Goal: Task Accomplishment & Management: Use online tool/utility

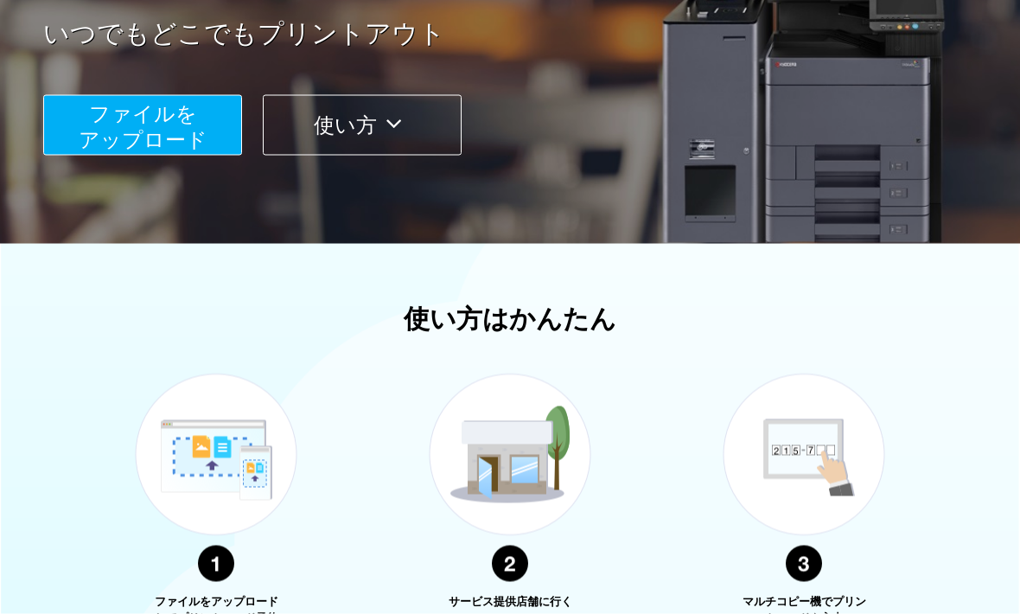
scroll to position [320, 0]
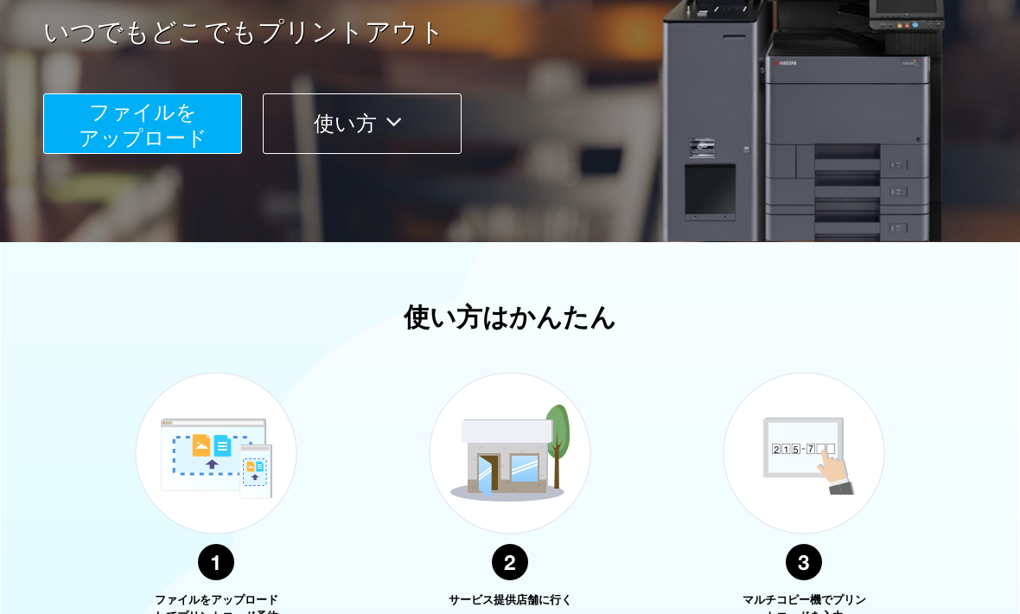
click at [176, 143] on span "ファイルを ​​アップロード" at bounding box center [143, 124] width 129 height 49
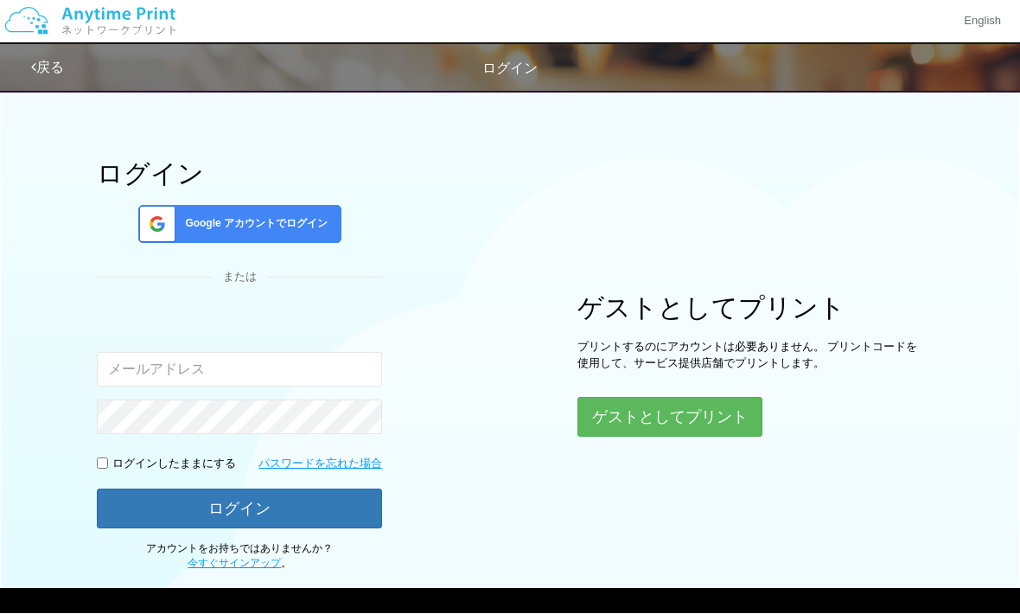
scroll to position [24, 0]
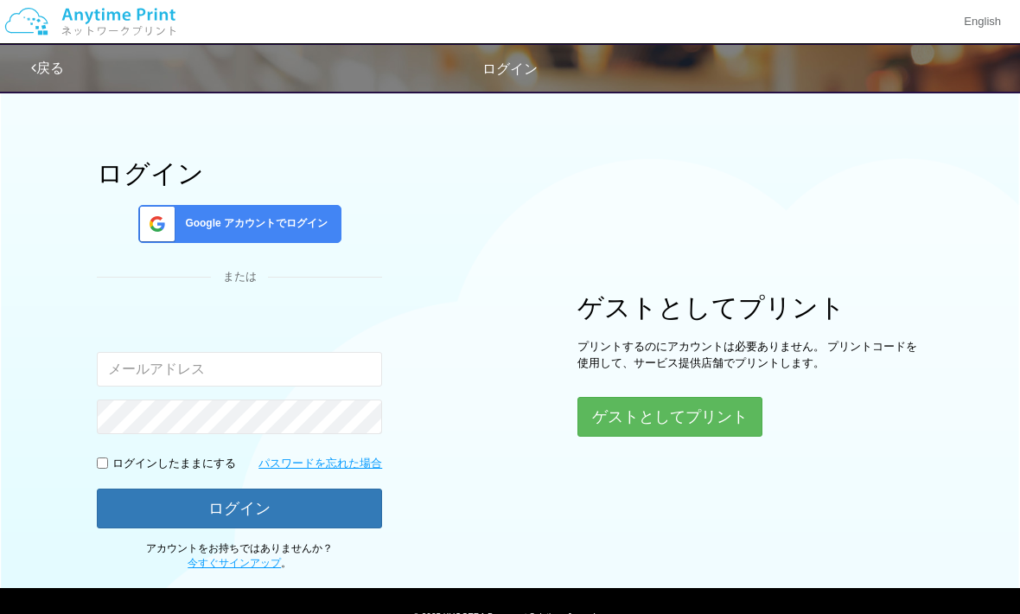
click at [718, 411] on button "ゲストとしてプリント" at bounding box center [670, 417] width 185 height 40
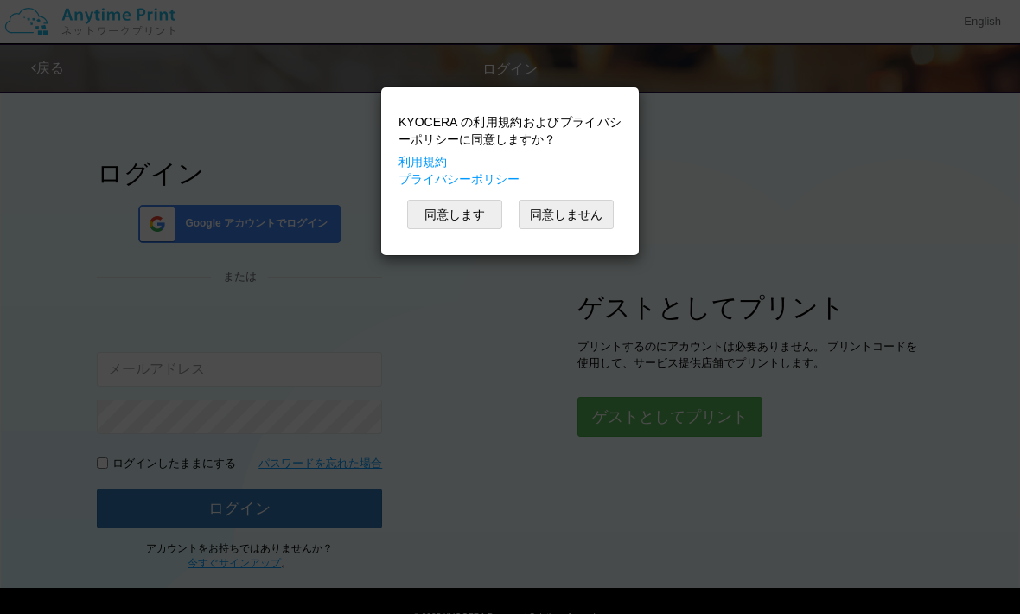
click at [482, 216] on button "同意します" at bounding box center [454, 214] width 95 height 29
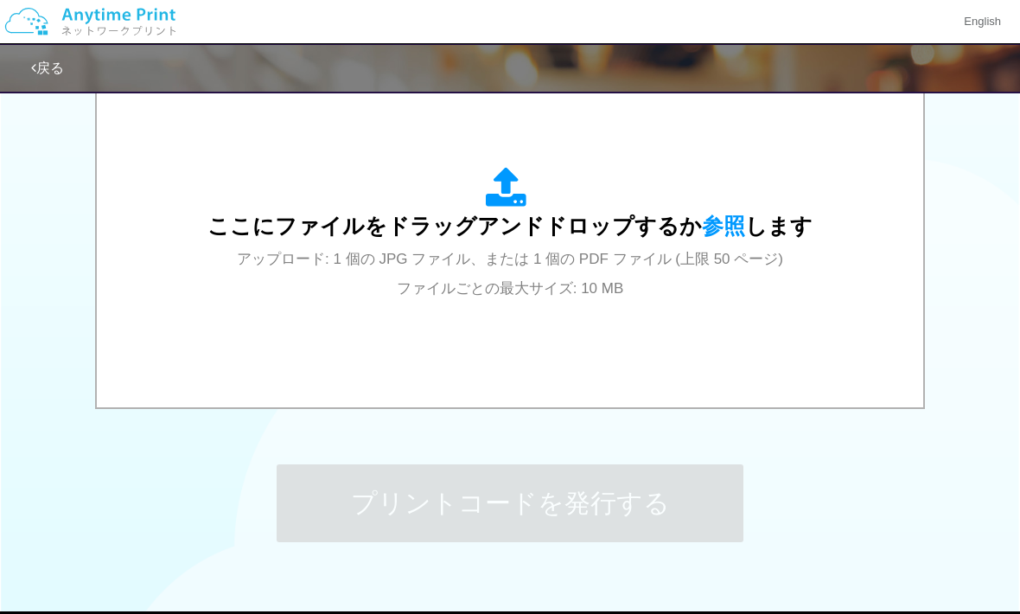
scroll to position [597, 0]
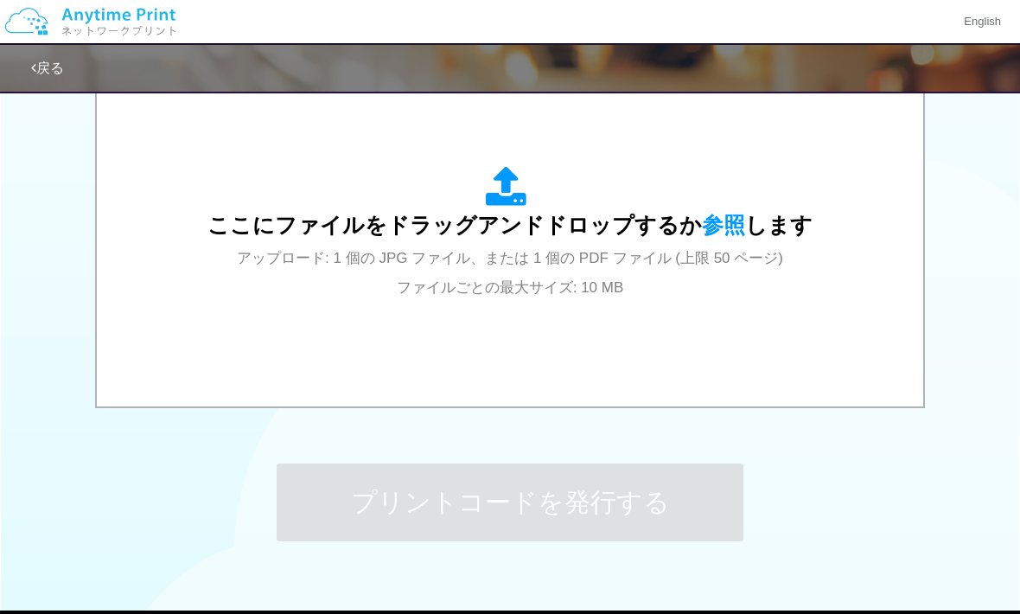
click at [726, 222] on span "参照" at bounding box center [723, 225] width 43 height 24
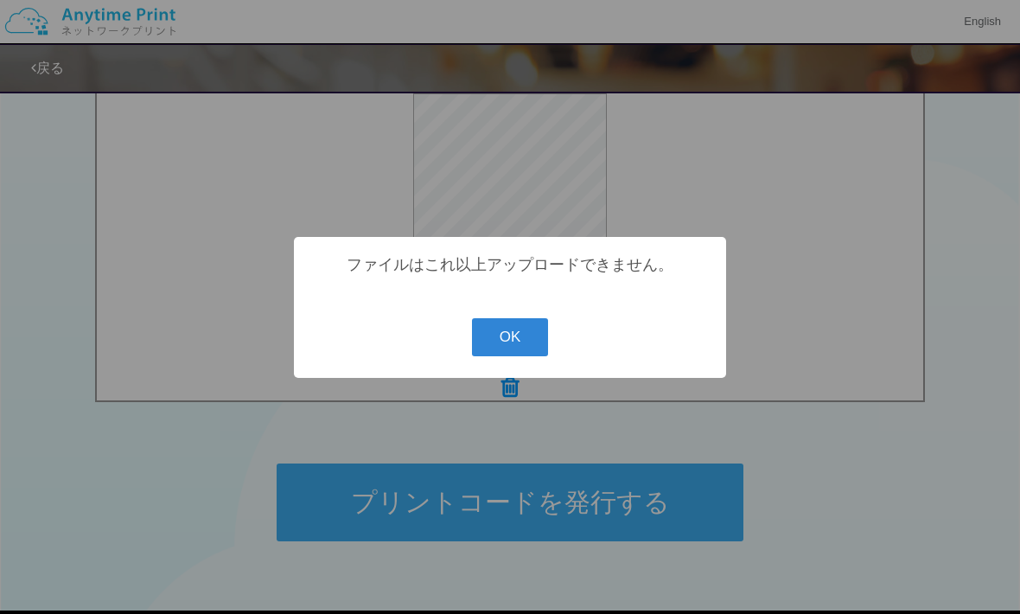
click at [508, 354] on button "OK" at bounding box center [510, 337] width 77 height 38
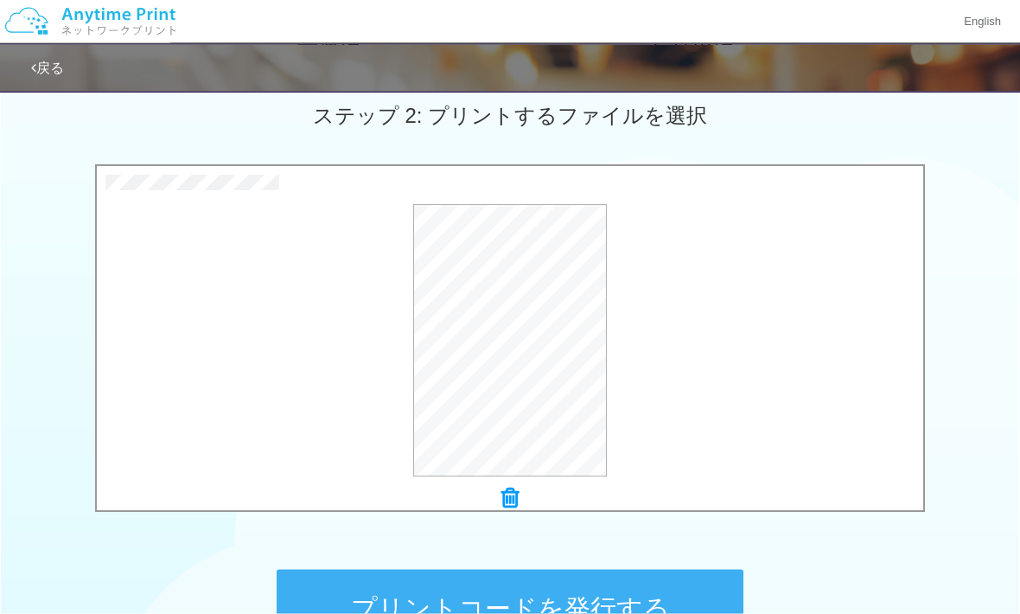
scroll to position [569, 0]
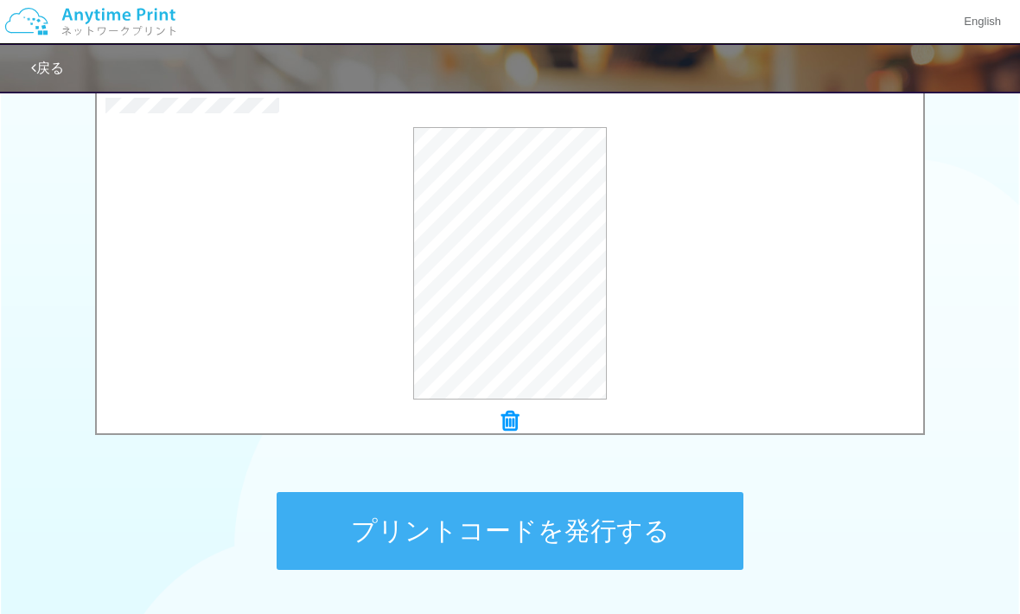
click at [680, 542] on button "プリントコードを発行する" at bounding box center [510, 531] width 467 height 78
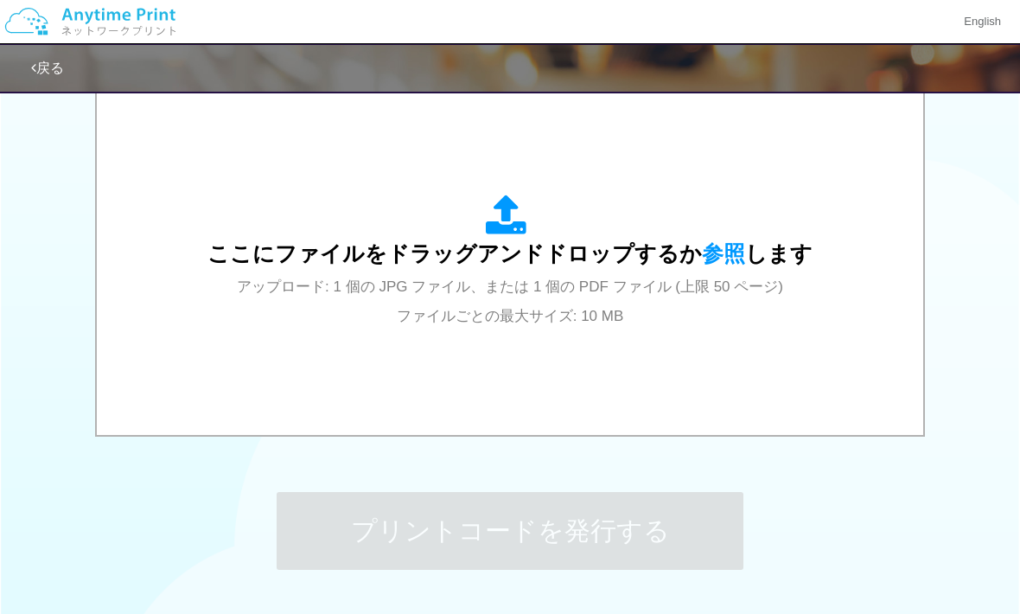
scroll to position [0, 0]
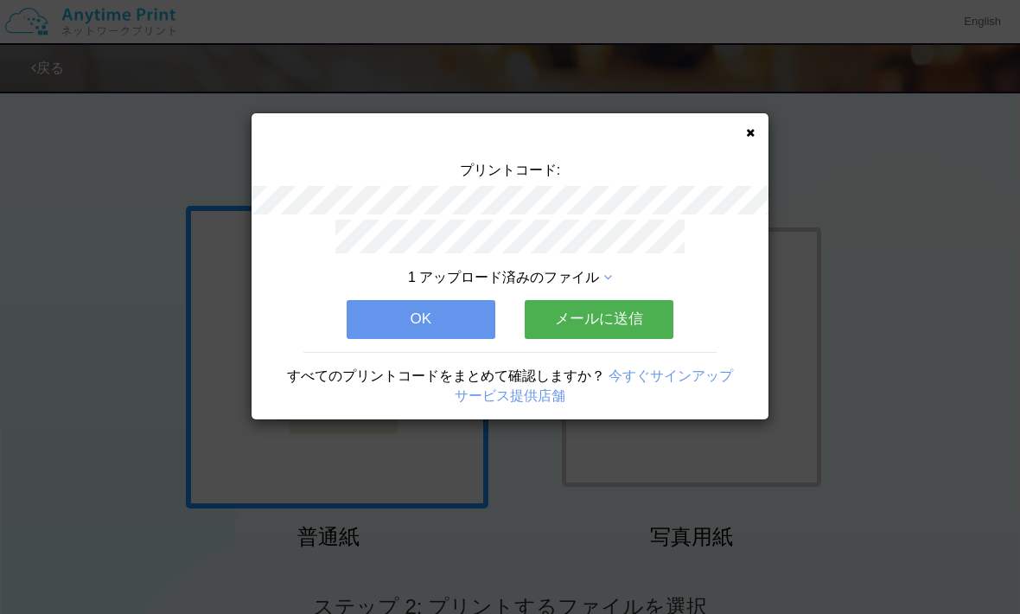
click at [578, 276] on span "1 アップロード済みのファイル" at bounding box center [503, 277] width 191 height 15
click at [577, 279] on span "1 アップロード済みのファイル" at bounding box center [503, 277] width 191 height 15
click at [458, 317] on button "OK" at bounding box center [421, 319] width 149 height 38
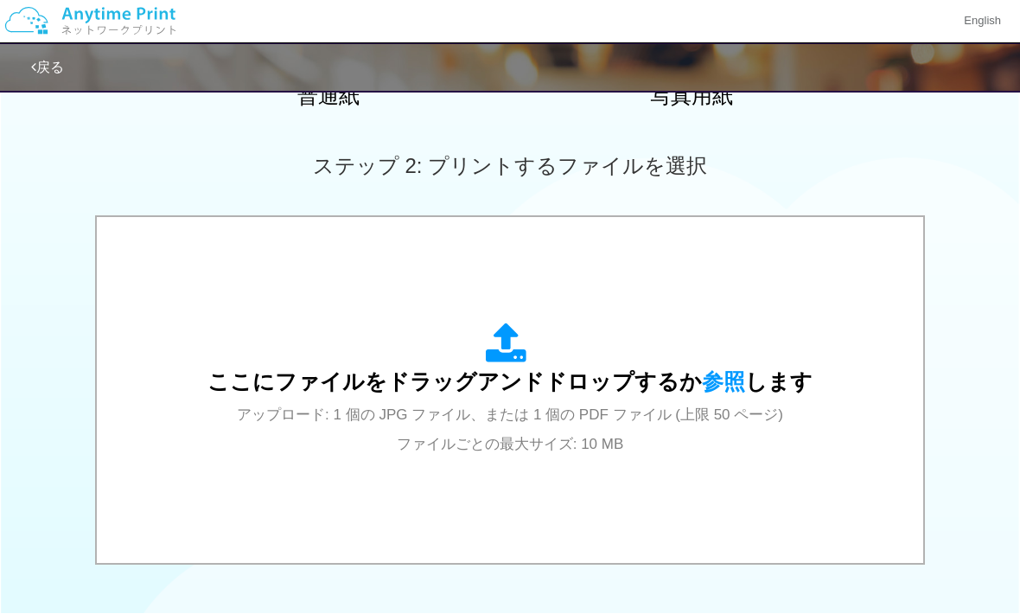
scroll to position [441, 0]
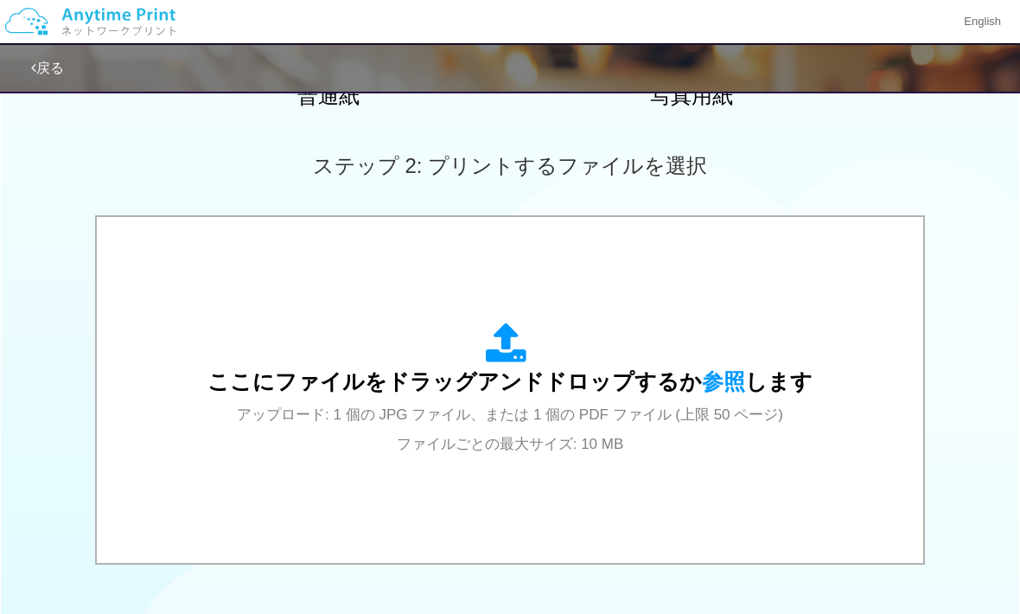
click at [713, 380] on span "参照" at bounding box center [723, 381] width 43 height 24
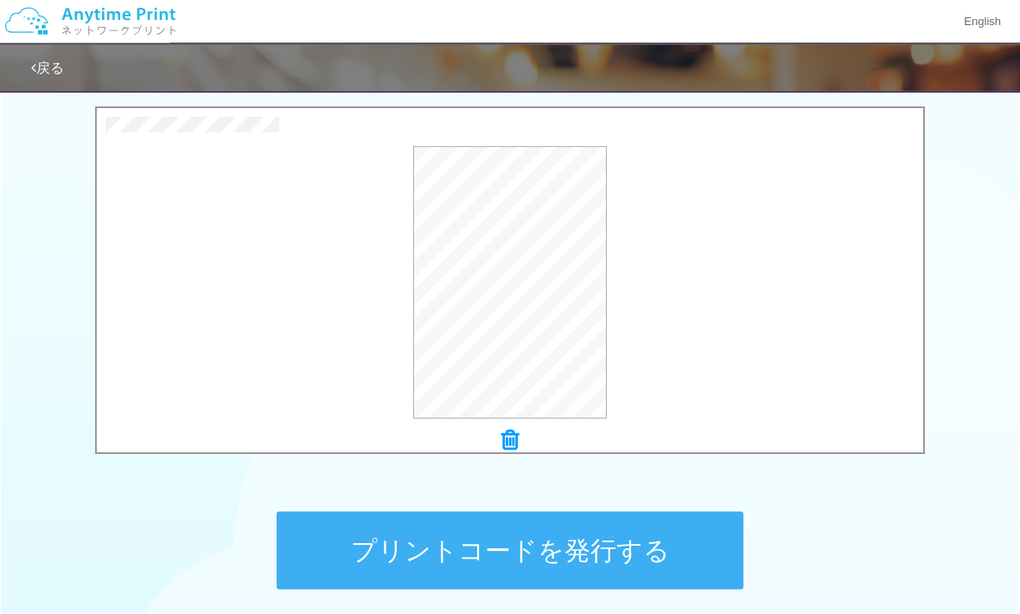
scroll to position [550, 0]
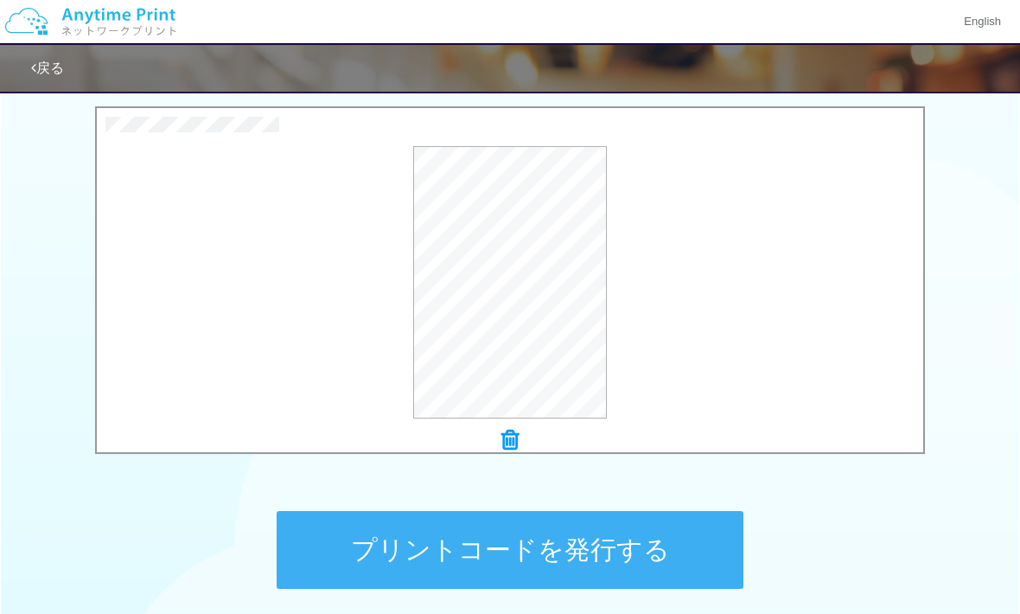
click at [622, 561] on button "プリントコードを発行する" at bounding box center [510, 550] width 467 height 78
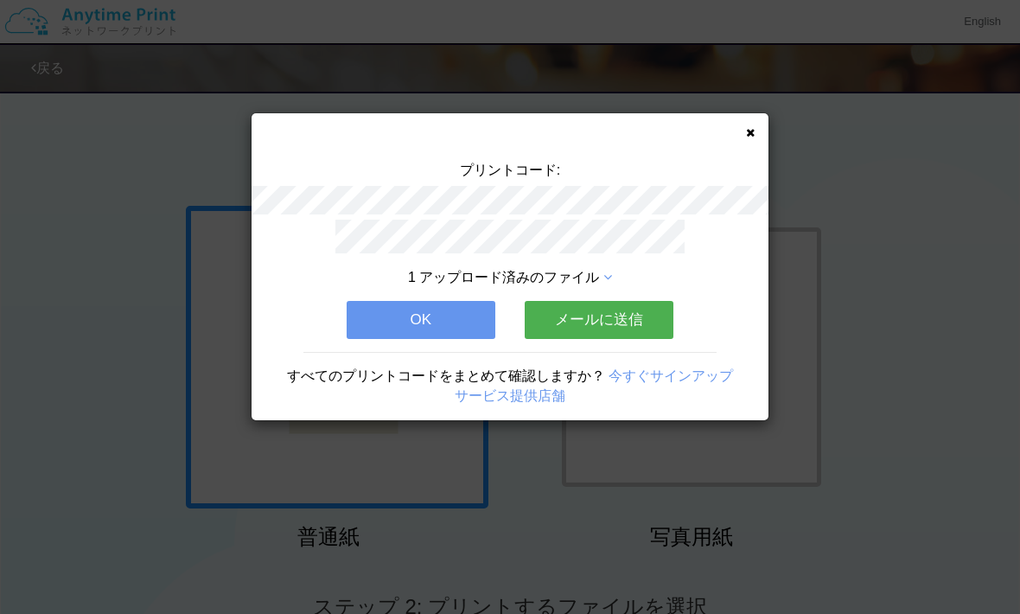
click at [451, 303] on button "OK" at bounding box center [421, 320] width 149 height 38
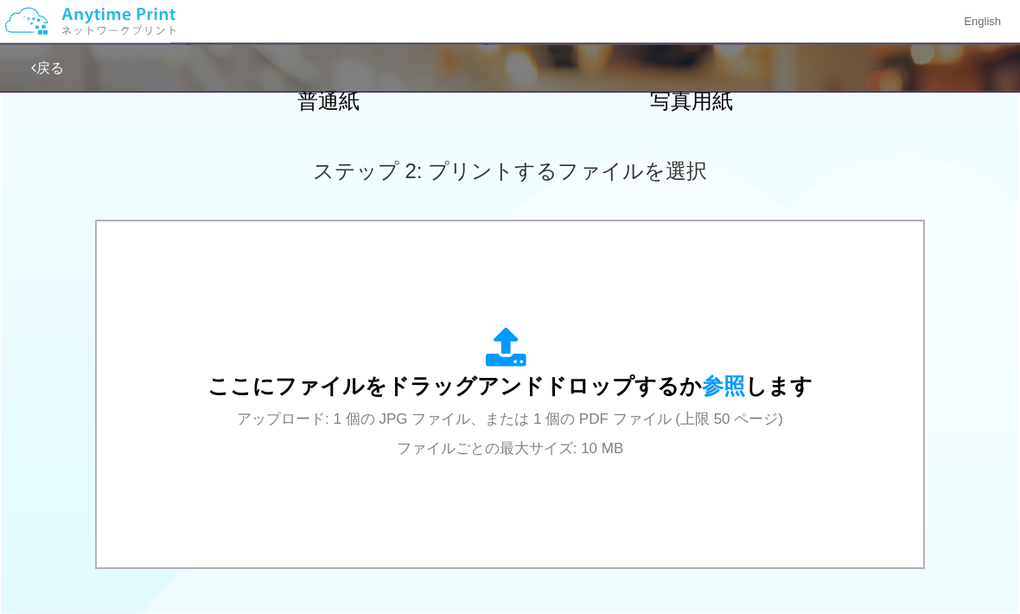
scroll to position [437, 0]
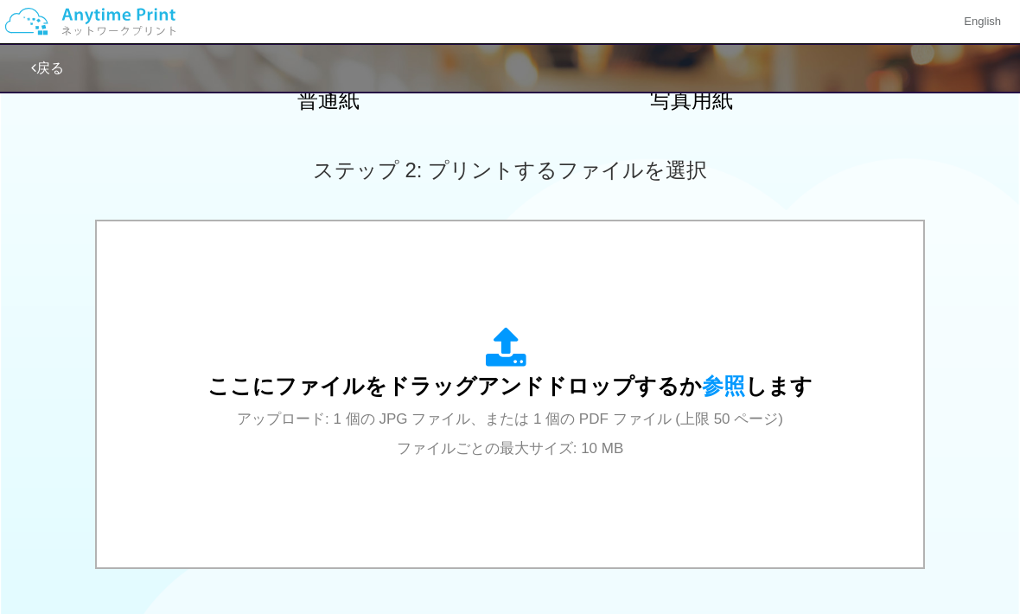
click at [716, 385] on span "参照" at bounding box center [723, 386] width 43 height 24
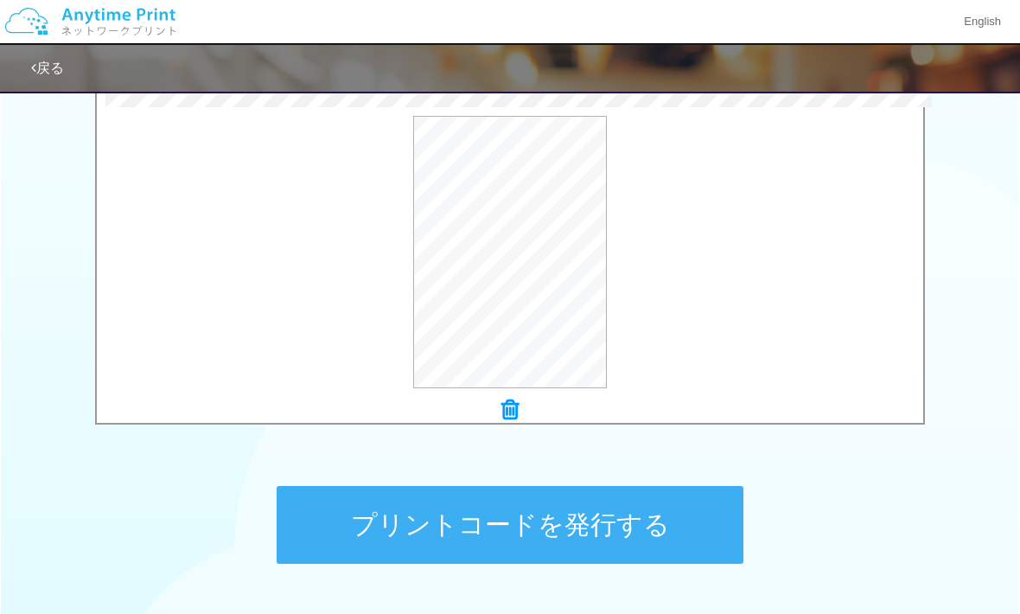
scroll to position [578, 0]
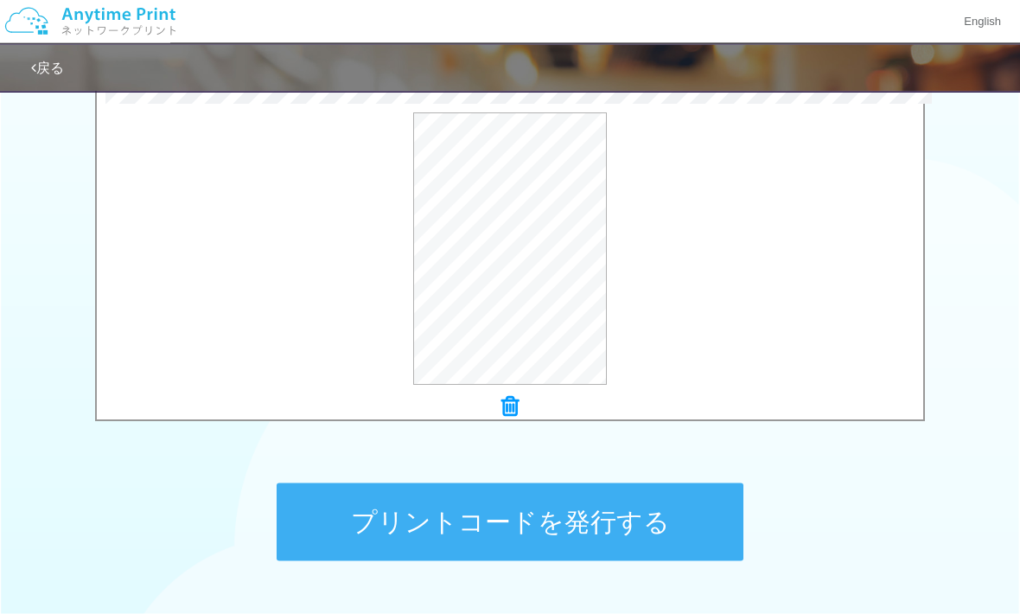
click at [601, 508] on button "プリントコードを発行する" at bounding box center [510, 522] width 467 height 78
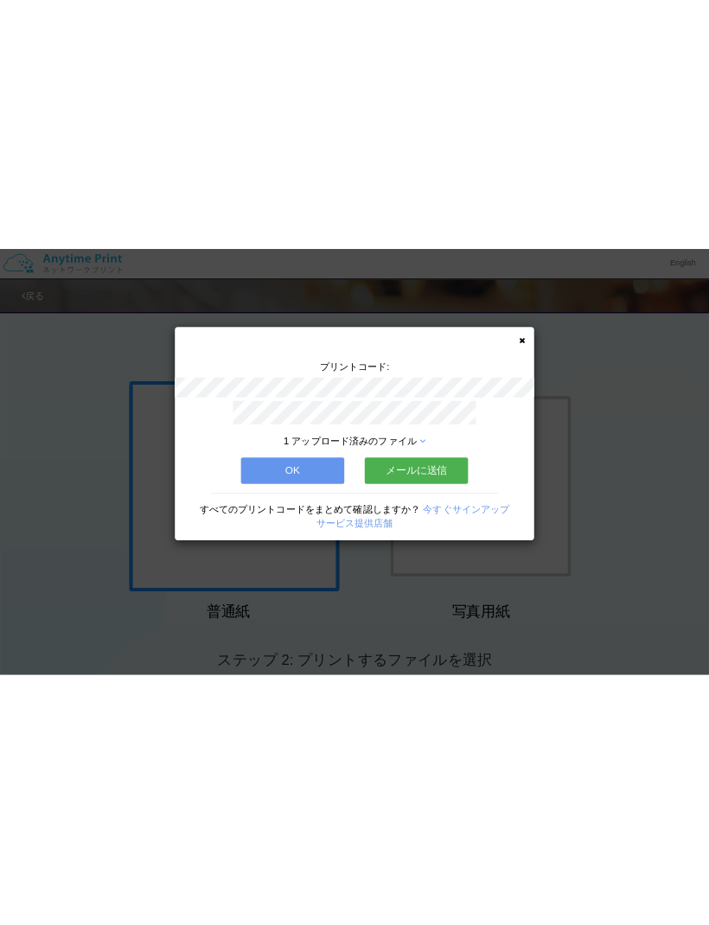
scroll to position [0, 0]
